Goal: Task Accomplishment & Management: Manage account settings

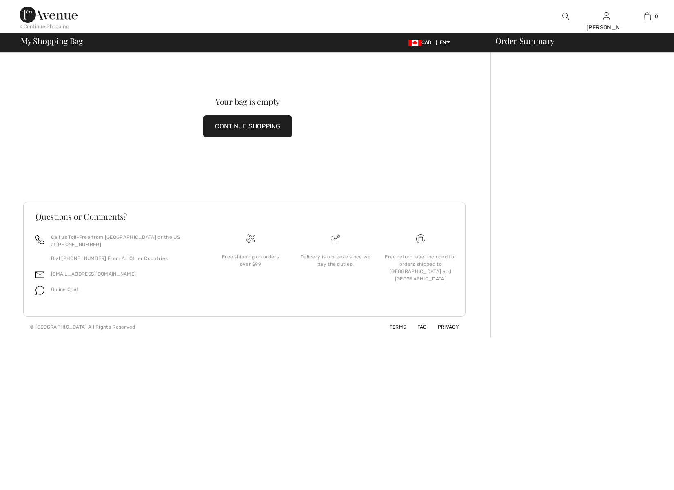
click at [532, 89] on link "Orders" at bounding box center [570, 91] width 99 height 14
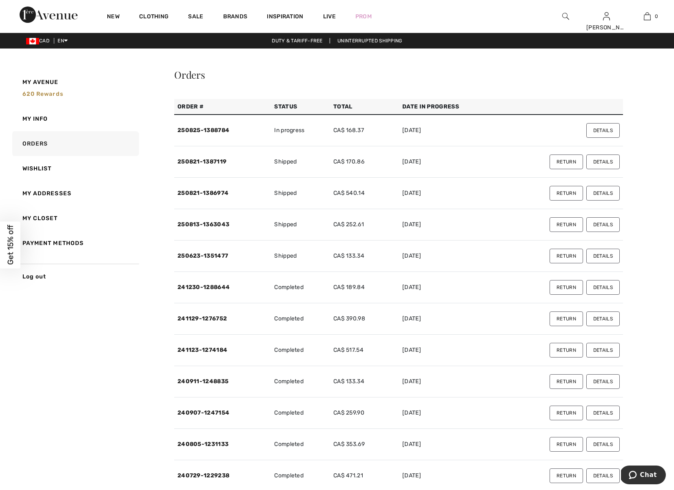
click at [567, 195] on div "Close dialog Want 15% off your first order? You're just one step away from excl…" at bounding box center [337, 245] width 674 height 490
click at [605, 194] on button "Details" at bounding box center [600, 193] width 33 height 15
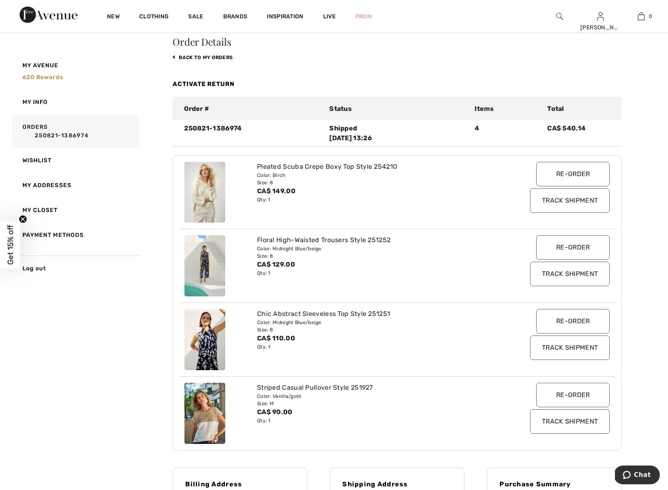
scroll to position [32, 0]
click at [222, 84] on link "Activate Return" at bounding box center [204, 84] width 62 height 7
